Goal: Task Accomplishment & Management: Use online tool/utility

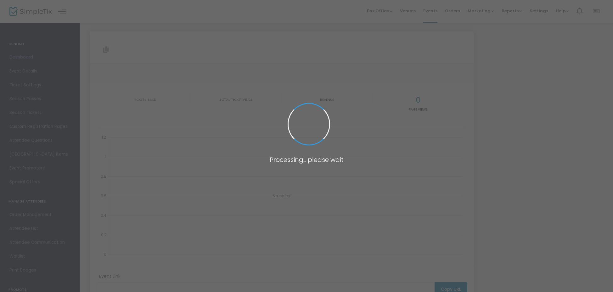
type input "[URL][DOMAIN_NAME]"
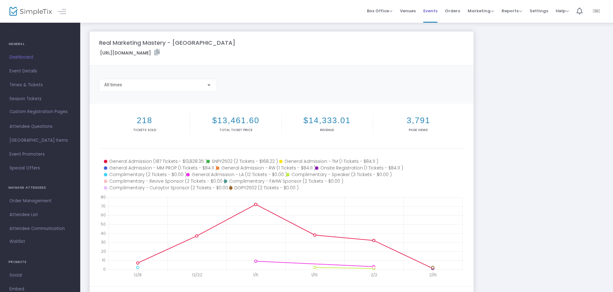
click at [429, 9] on span "Events" at bounding box center [431, 11] width 14 height 16
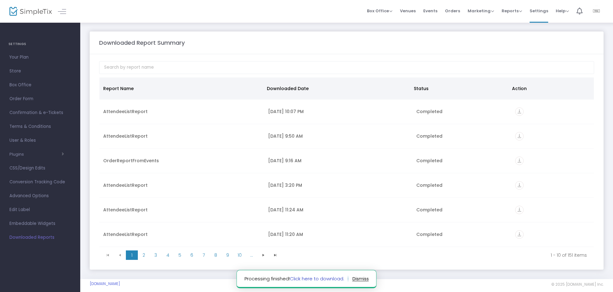
click at [328, 276] on link "Click here to download." at bounding box center [317, 278] width 54 height 7
